Goal: Information Seeking & Learning: Find specific page/section

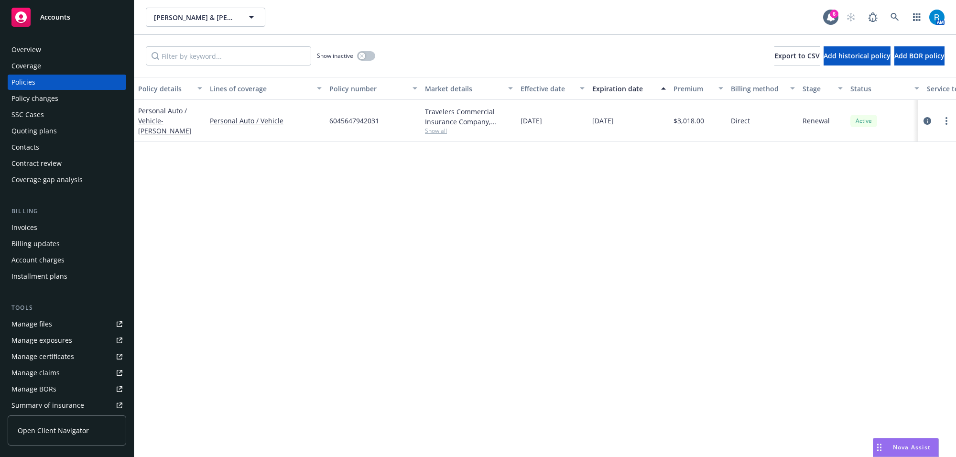
click at [883, 20] on div "AM" at bounding box center [892, 17] width 103 height 19
click at [890, 19] on icon at bounding box center [894, 17] width 9 height 9
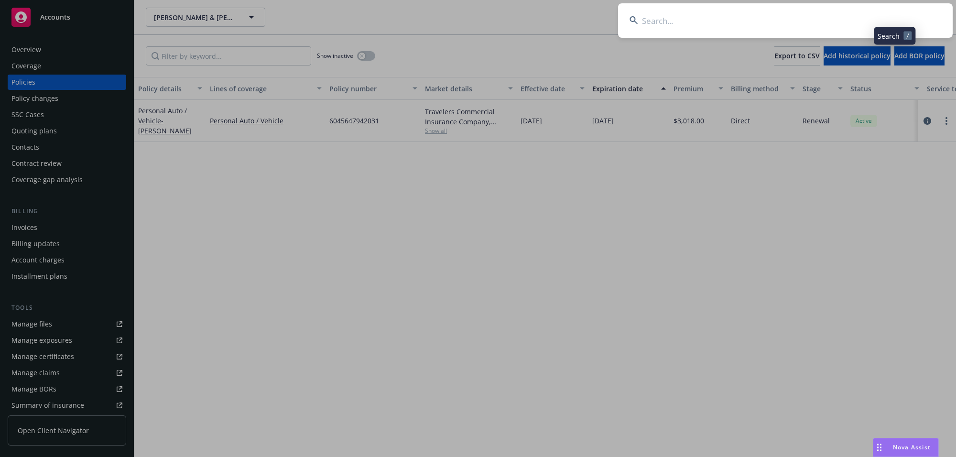
type input "[PERSON_NAME] and [US_STATE][PERSON_NAME]"
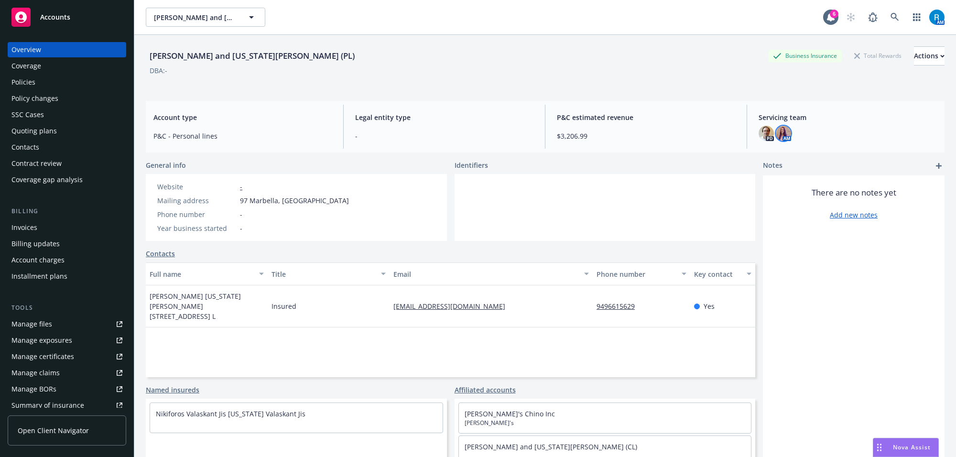
click at [777, 129] on img at bounding box center [782, 133] width 15 height 15
click at [647, 86] on div "[PERSON_NAME] and [US_STATE][PERSON_NAME] (PL) Business Insurance Total Rewards…" at bounding box center [545, 64] width 798 height 58
click at [41, 82] on div "Policies" at bounding box center [66, 82] width 111 height 15
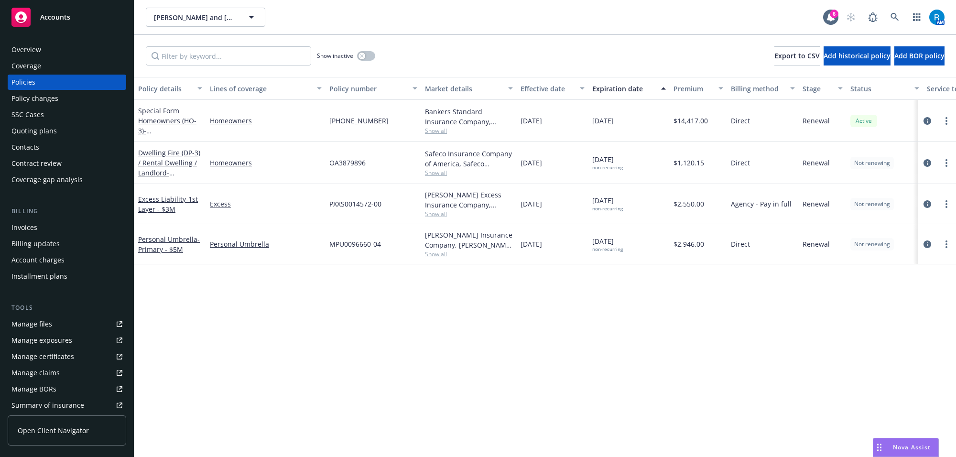
click at [359, 213] on div "PXXS0014572-00" at bounding box center [373, 204] width 96 height 40
click at [26, 51] on div "Overview" at bounding box center [26, 49] width 30 height 15
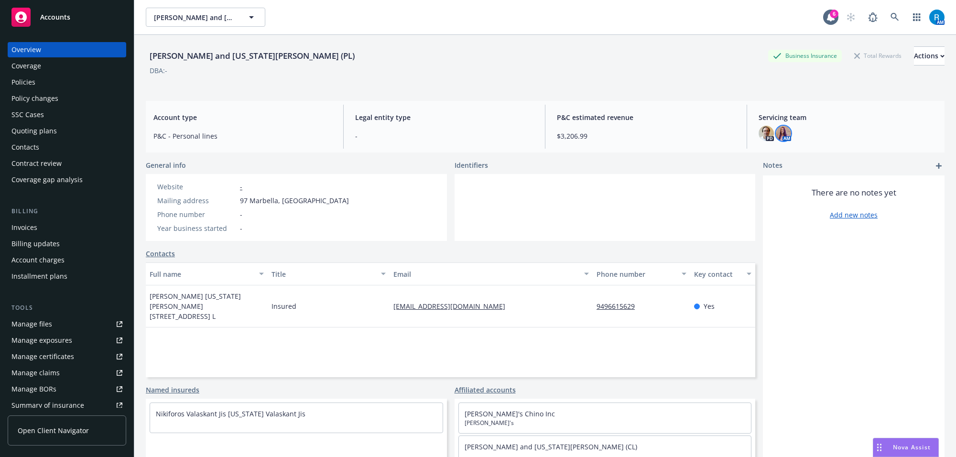
click at [779, 134] on img at bounding box center [782, 133] width 15 height 15
drag, startPoint x: 636, startPoint y: 82, endPoint x: 353, endPoint y: 49, distance: 285.7
click at [632, 79] on div "[PERSON_NAME] and [US_STATE][PERSON_NAME] (PL) Business Insurance Total Rewards…" at bounding box center [545, 65] width 798 height 39
click at [37, 75] on div "Policies" at bounding box center [66, 82] width 111 height 15
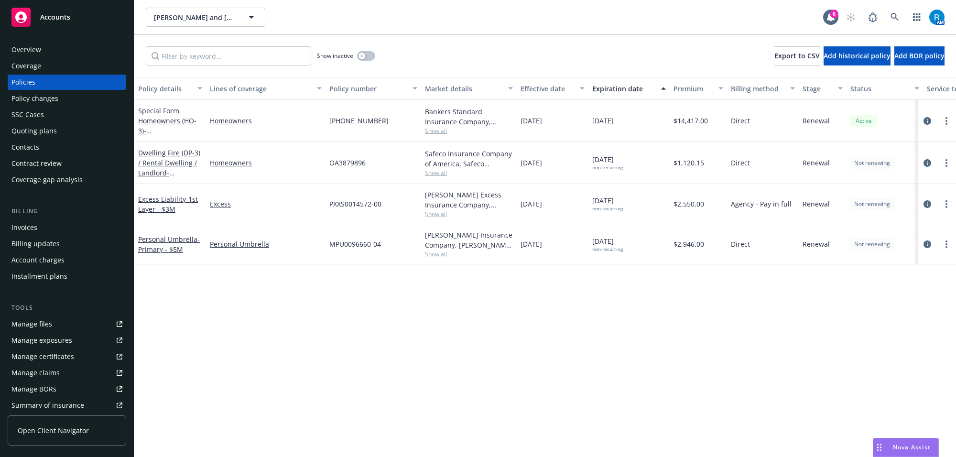
click at [19, 111] on div "SSC Cases" at bounding box center [27, 114] width 32 height 15
click at [34, 115] on div "SSC Cases" at bounding box center [27, 114] width 32 height 15
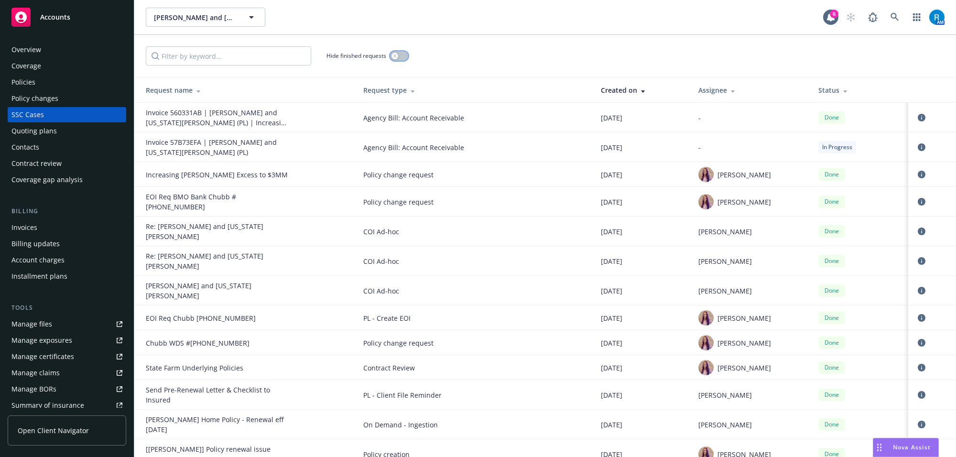
click at [400, 57] on button "button" at bounding box center [399, 56] width 18 height 10
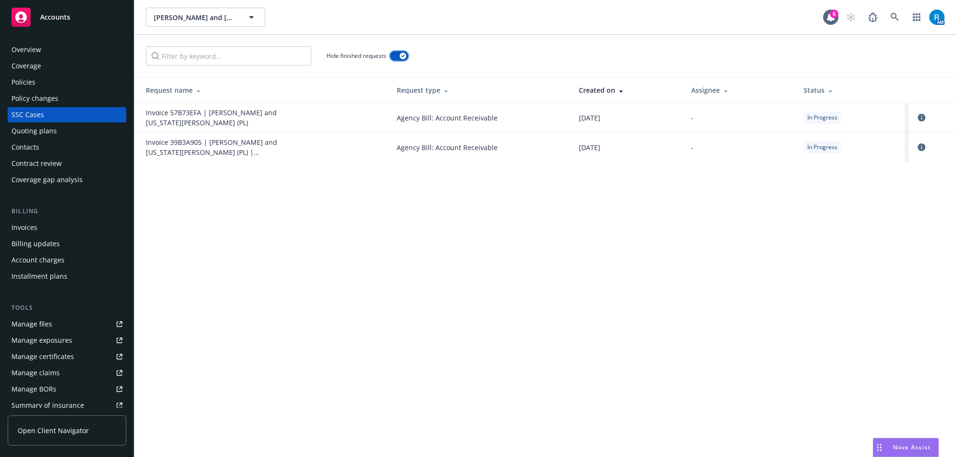
click at [400, 57] on div "button" at bounding box center [402, 56] width 7 height 7
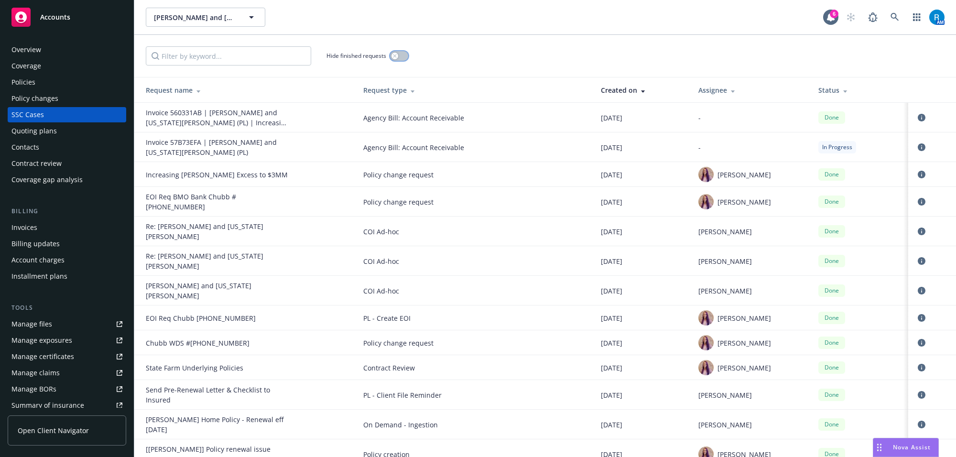
click at [390, 51] on button "button" at bounding box center [399, 56] width 18 height 10
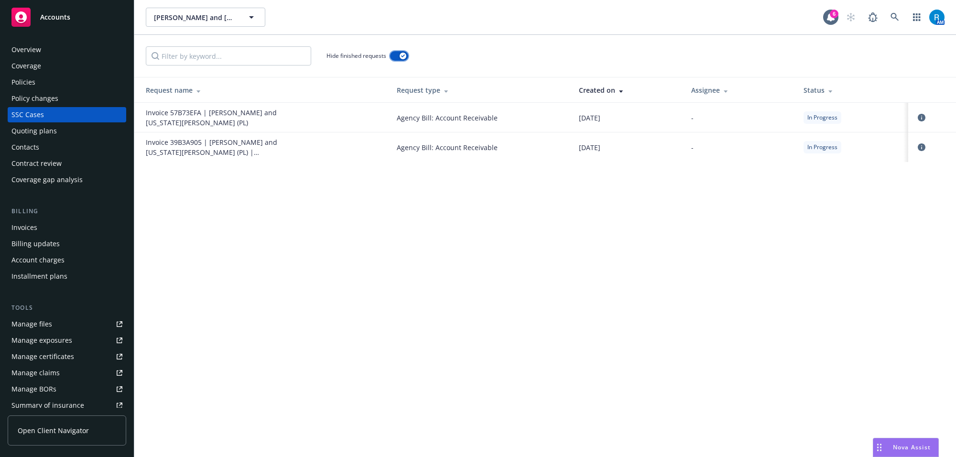
click at [399, 56] on button "button" at bounding box center [399, 56] width 18 height 10
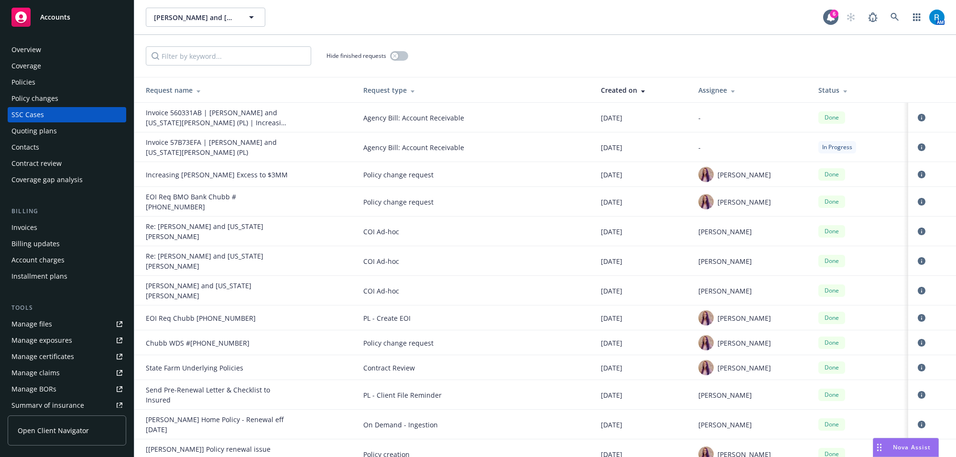
click at [609, 86] on div "Created on" at bounding box center [642, 90] width 82 height 10
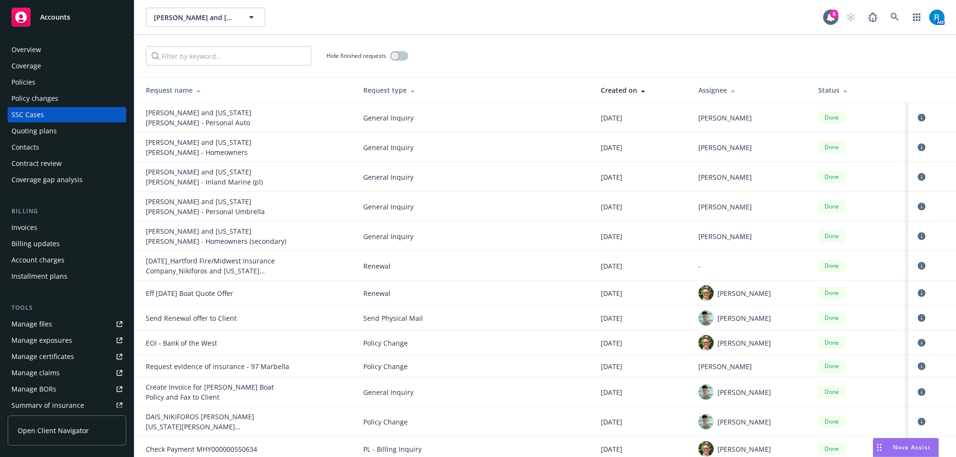
click at [609, 86] on div "Created on" at bounding box center [642, 90] width 82 height 10
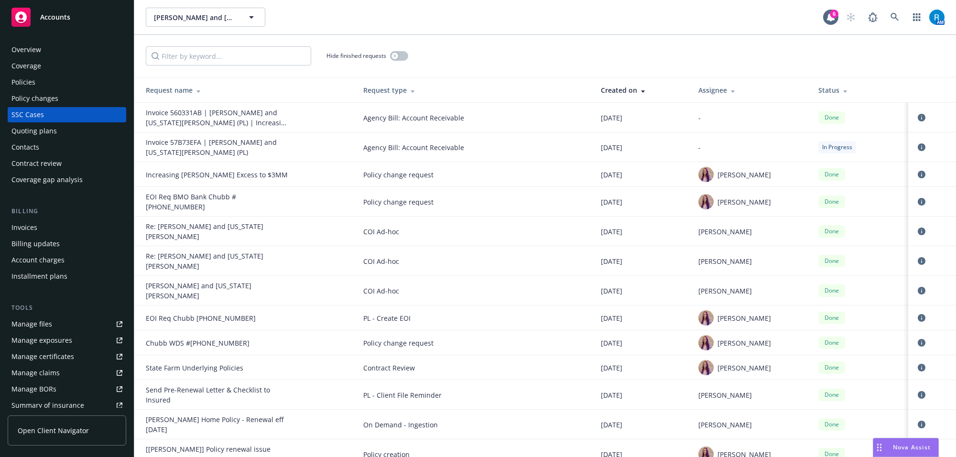
click at [30, 80] on div "Policies" at bounding box center [23, 82] width 24 height 15
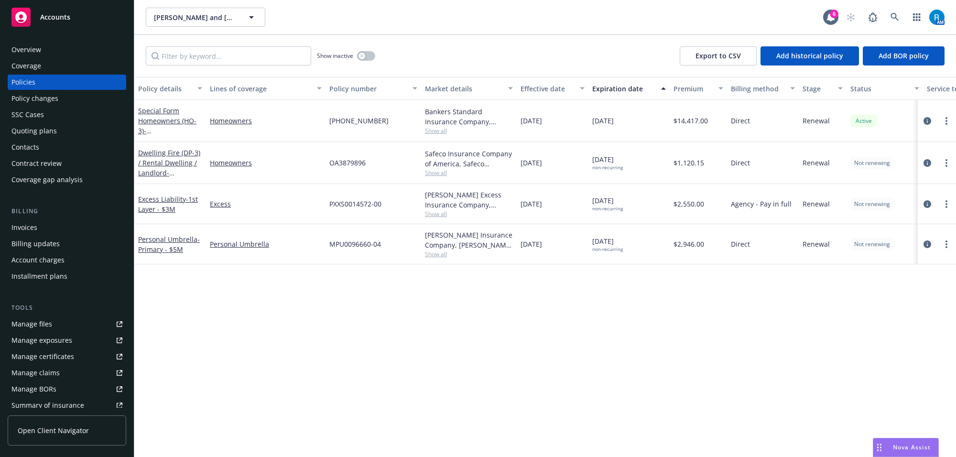
click at [41, 57] on div "Overview Coverage Policies Policy changes SSC Cases Quoting plans Contacts Cont…" at bounding box center [67, 114] width 118 height 145
click at [37, 53] on div "Overview" at bounding box center [26, 49] width 30 height 15
click at [44, 52] on div "Overview" at bounding box center [66, 49] width 111 height 15
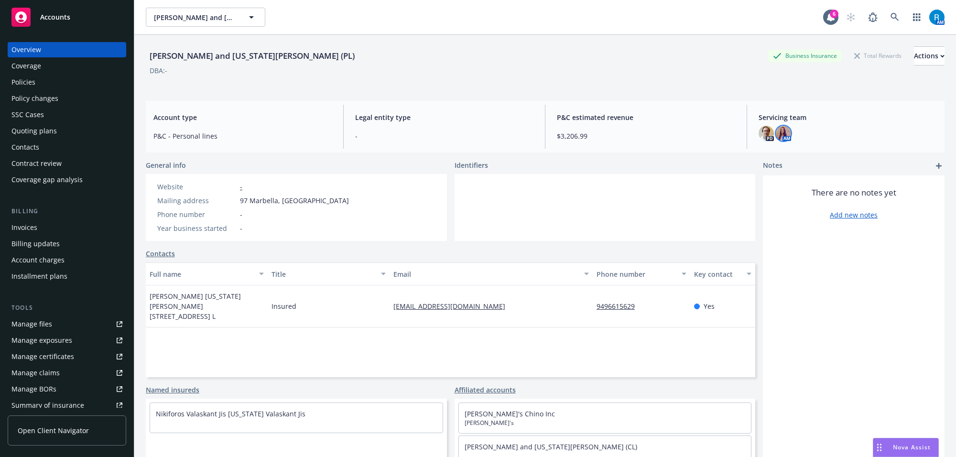
click at [780, 135] on img at bounding box center [782, 133] width 15 height 15
click at [639, 166] on img at bounding box center [644, 166] width 18 height 19
click at [605, 82] on div "[PERSON_NAME] and [US_STATE][PERSON_NAME] (PL) Business Insurance Total Rewards…" at bounding box center [545, 65] width 798 height 39
drag, startPoint x: 157, startPoint y: 53, endPoint x: 287, endPoint y: 54, distance: 130.4
click at [287, 54] on div "[PERSON_NAME] and [US_STATE][PERSON_NAME] (PL)" at bounding box center [252, 56] width 213 height 12
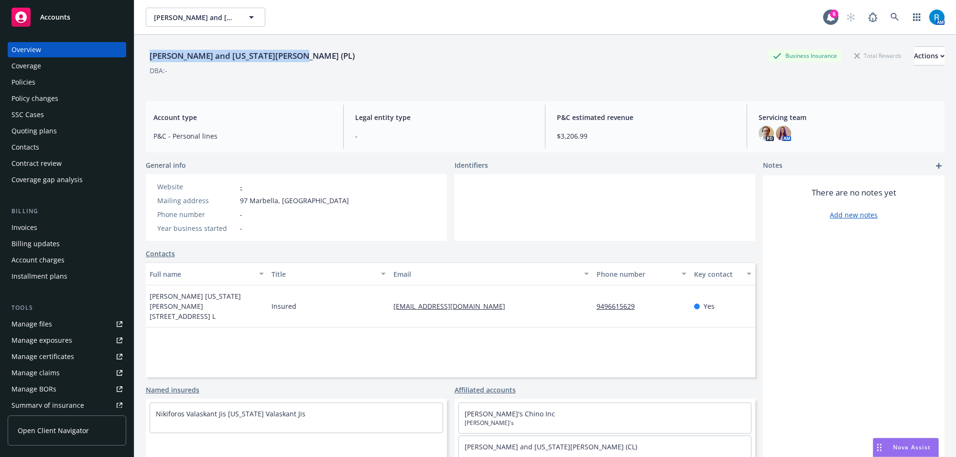
copy div "[PERSON_NAME] and [US_STATE][PERSON_NAME]"
click at [890, 13] on icon at bounding box center [894, 17] width 9 height 9
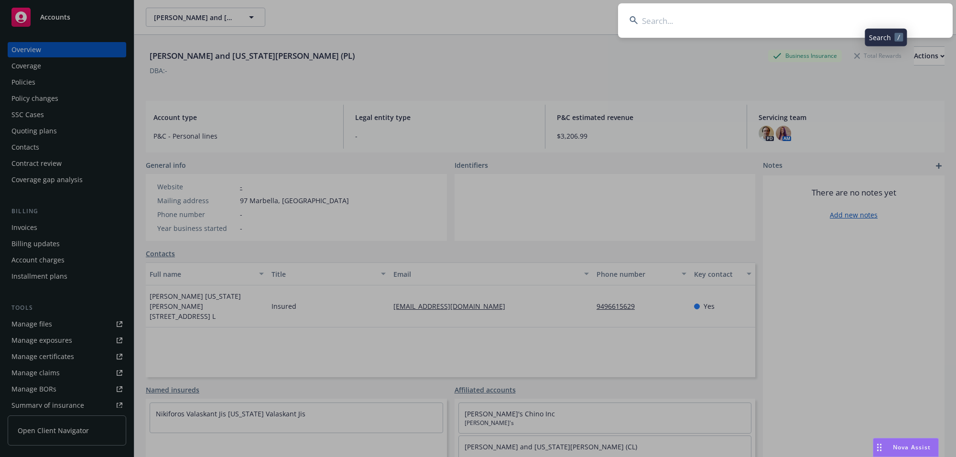
type input "[PERSON_NAME]"
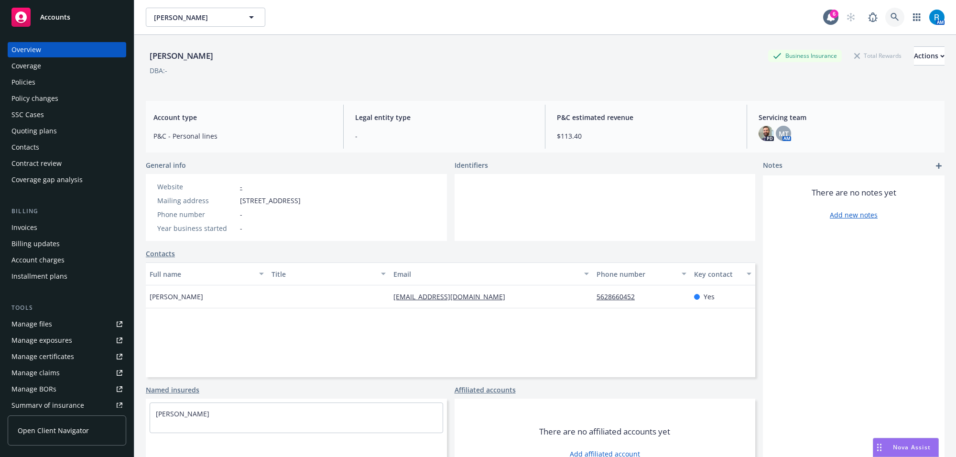
click at [885, 22] on link at bounding box center [894, 17] width 19 height 19
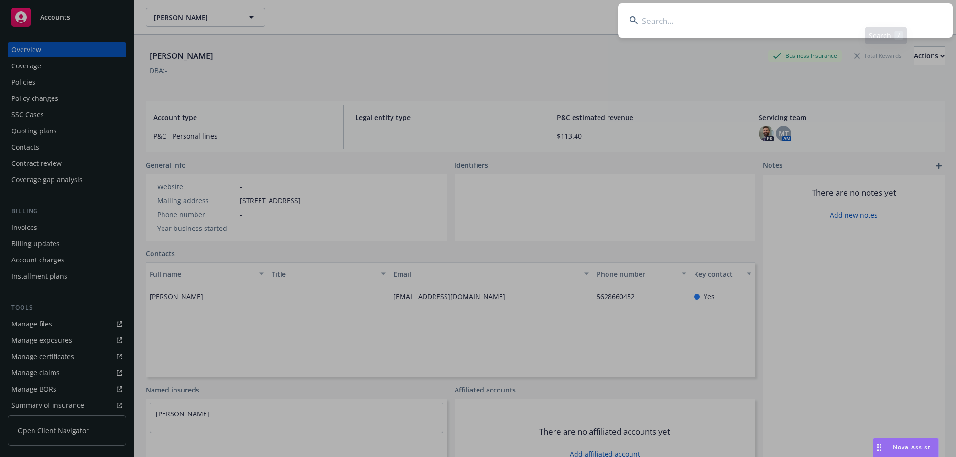
type input "[PERSON_NAME]"
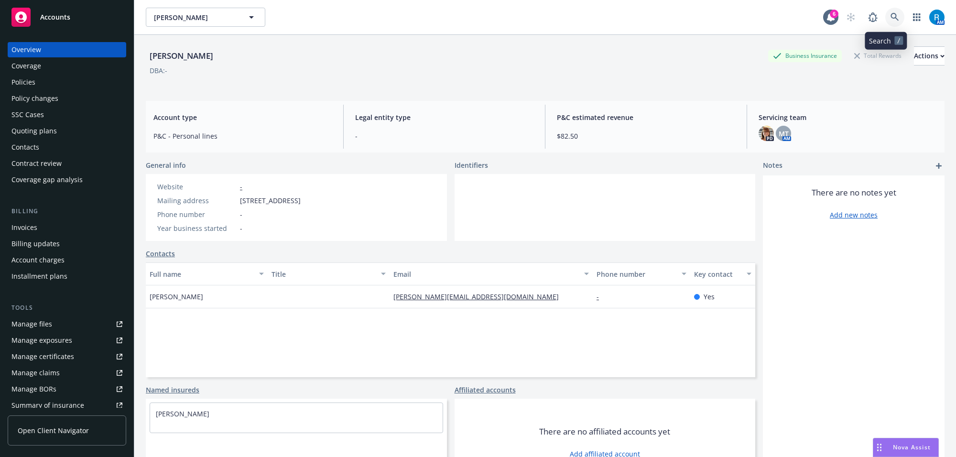
click at [890, 15] on icon at bounding box center [894, 17] width 9 height 9
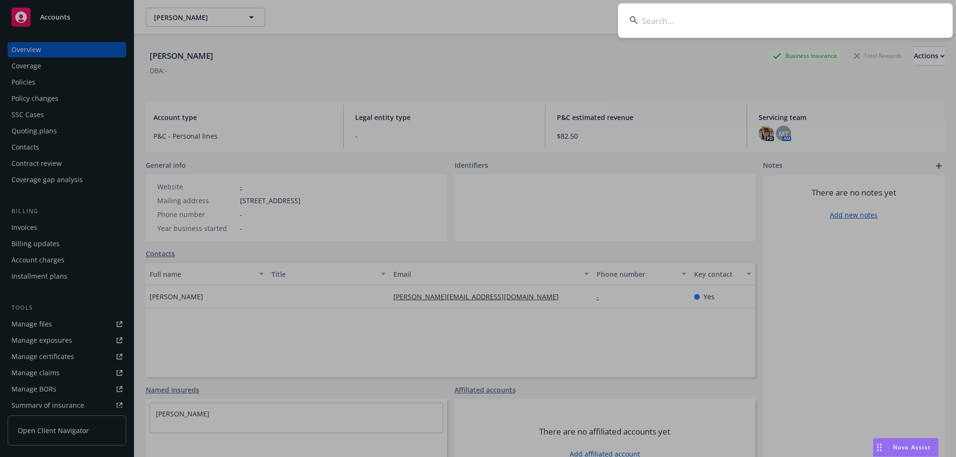
type input "[PERSON_NAME] [PERSON_NAME]"
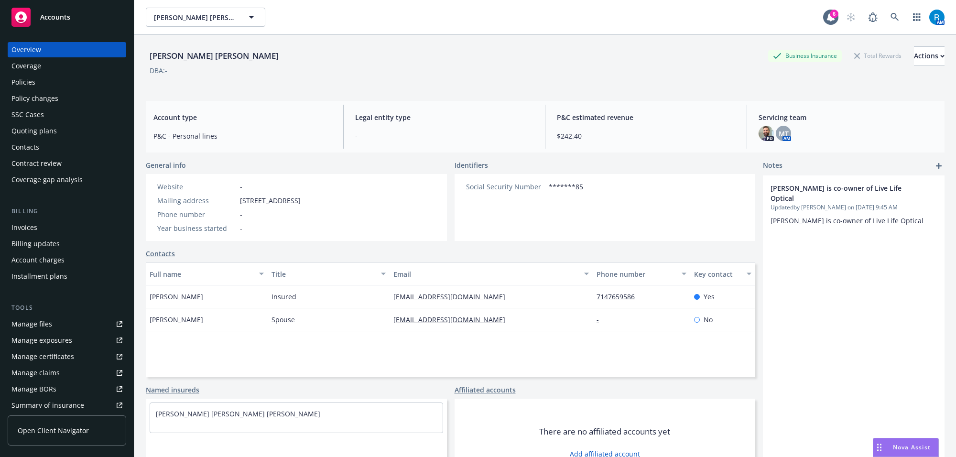
click at [61, 84] on div "Policies" at bounding box center [66, 82] width 111 height 15
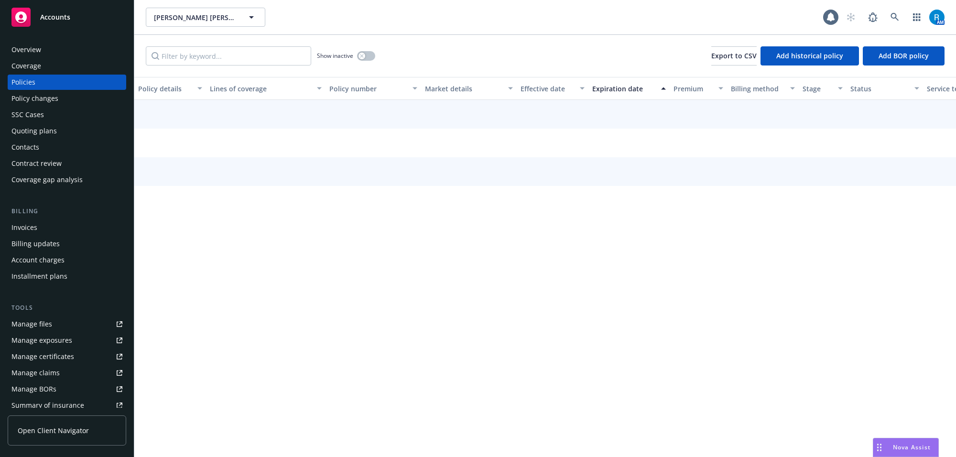
click at [49, 46] on div "Overview" at bounding box center [66, 49] width 111 height 15
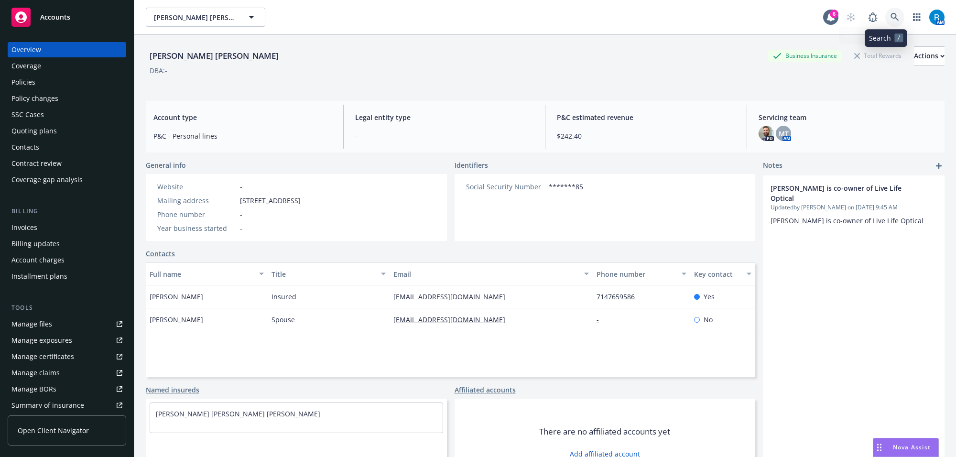
click at [885, 15] on link at bounding box center [894, 17] width 19 height 19
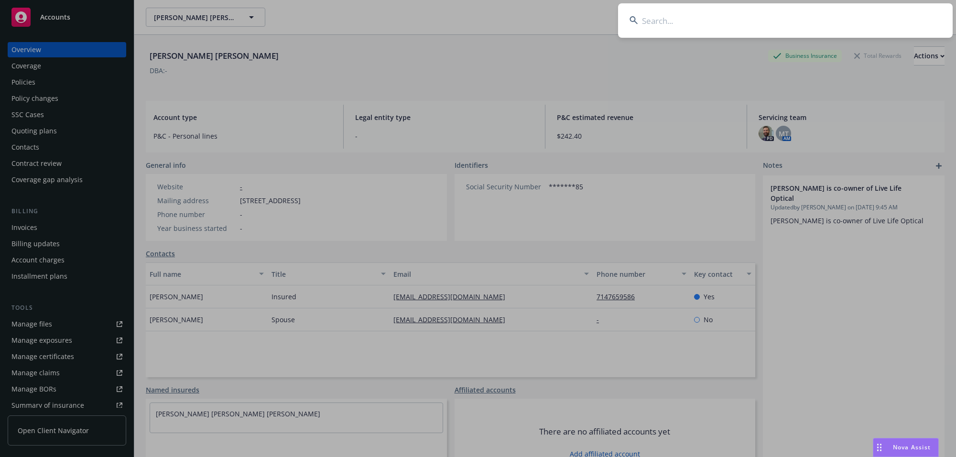
type input "[PERSON_NAME]"
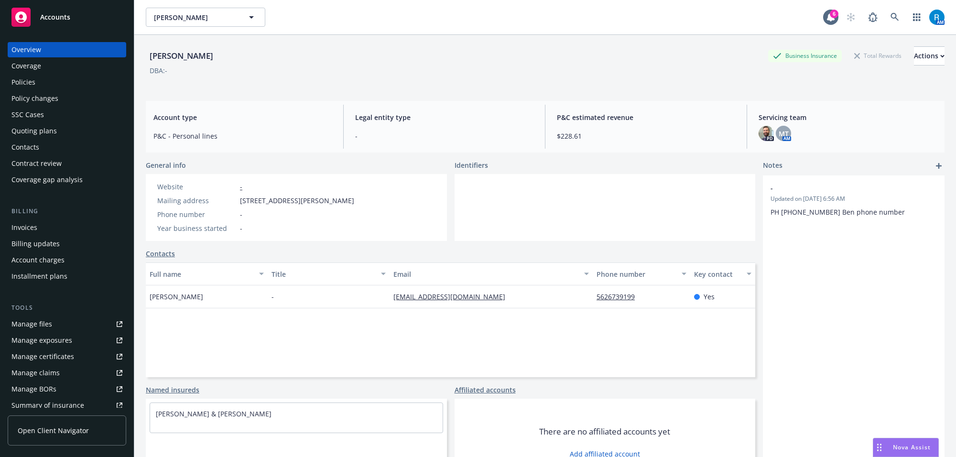
drag, startPoint x: 55, startPoint y: 68, endPoint x: 58, endPoint y: 72, distance: 4.9
click at [55, 68] on div "Coverage" at bounding box center [66, 65] width 111 height 15
click at [53, 86] on div "Policies" at bounding box center [66, 82] width 111 height 15
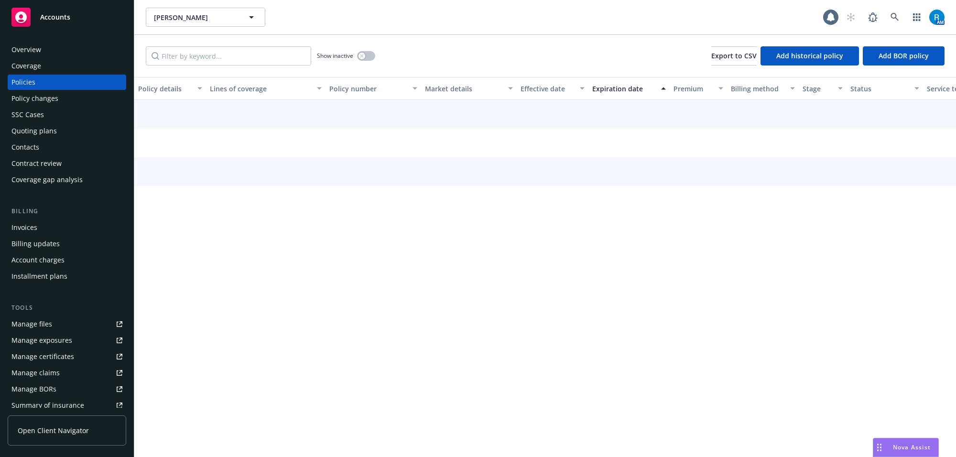
click at [56, 49] on div "Overview" at bounding box center [66, 49] width 111 height 15
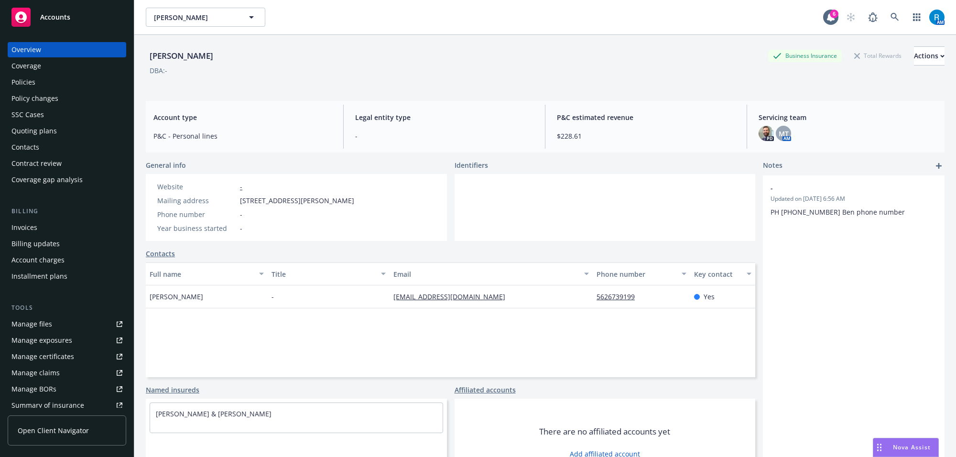
click at [56, 88] on div "Policies" at bounding box center [66, 82] width 111 height 15
